Goal: Information Seeking & Learning: Learn about a topic

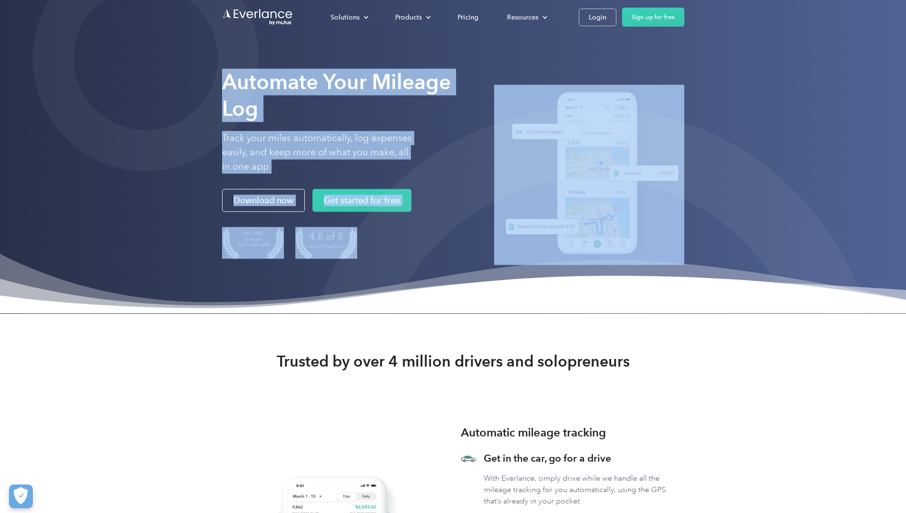
drag, startPoint x: 118, startPoint y: 131, endPoint x: 320, endPoint y: 163, distance: 204.1
click at [412, 139] on div "Automate Your Mileage Log Track your miles automatically, log expenses easily, …" at bounding box center [453, 168] width 462 height 215
click at [315, 163] on p "Track your miles automatically, log expenses easily, and keep more of what you …" at bounding box center [317, 152] width 190 height 43
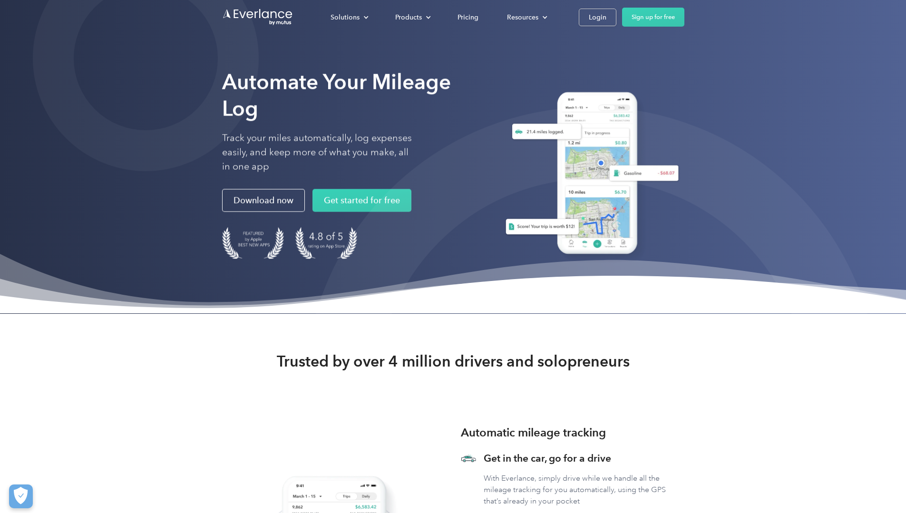
click at [119, 140] on div at bounding box center [146, 58] width 226 height 226
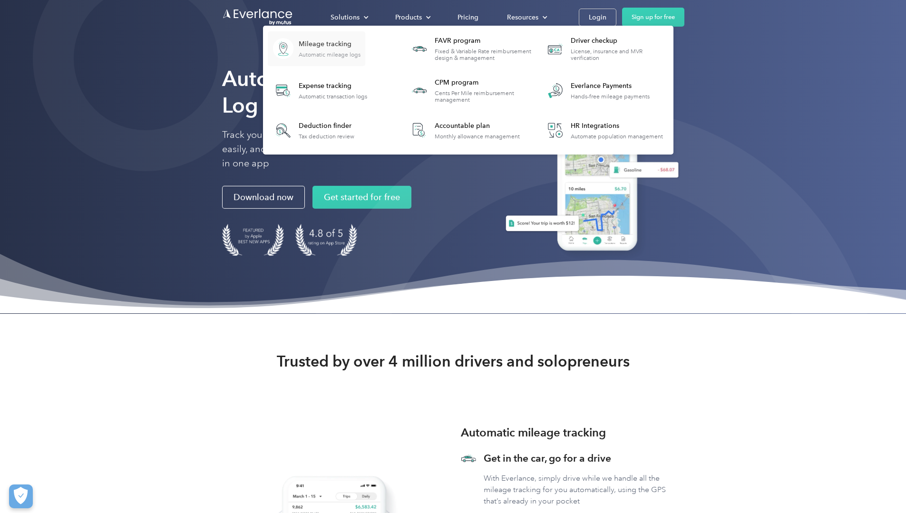
click at [360, 51] on div "Automatic mileage logs" at bounding box center [330, 54] width 62 height 7
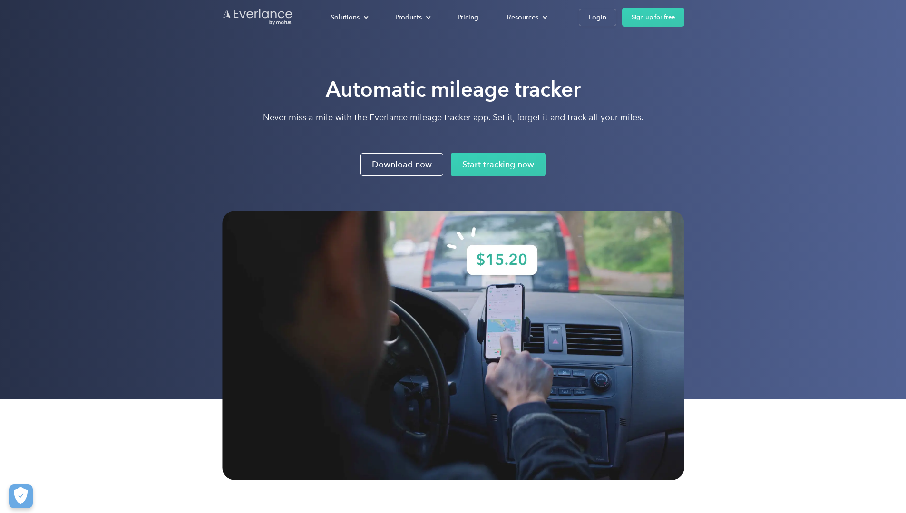
click at [222, 22] on img "Go to homepage" at bounding box center [257, 17] width 71 height 18
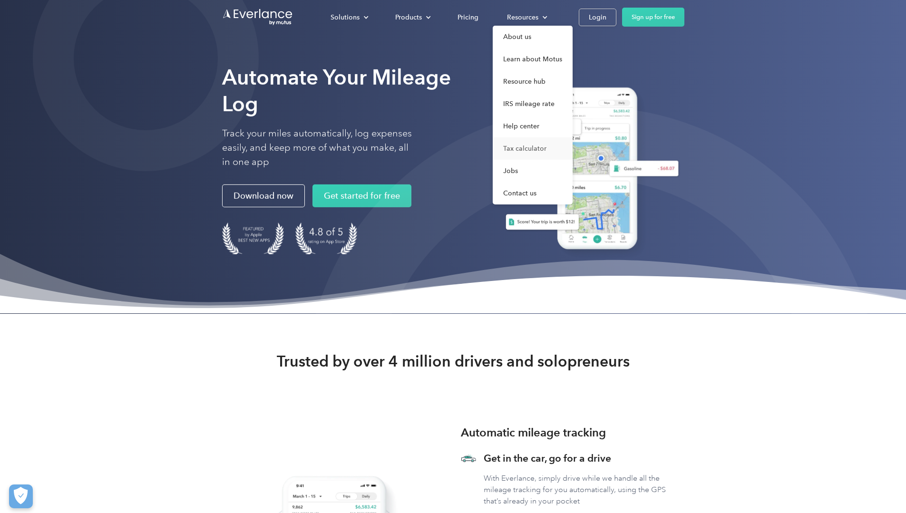
click at [573, 148] on link "Tax calculator" at bounding box center [533, 148] width 80 height 22
